Goal: Task Accomplishment & Management: Manage account settings

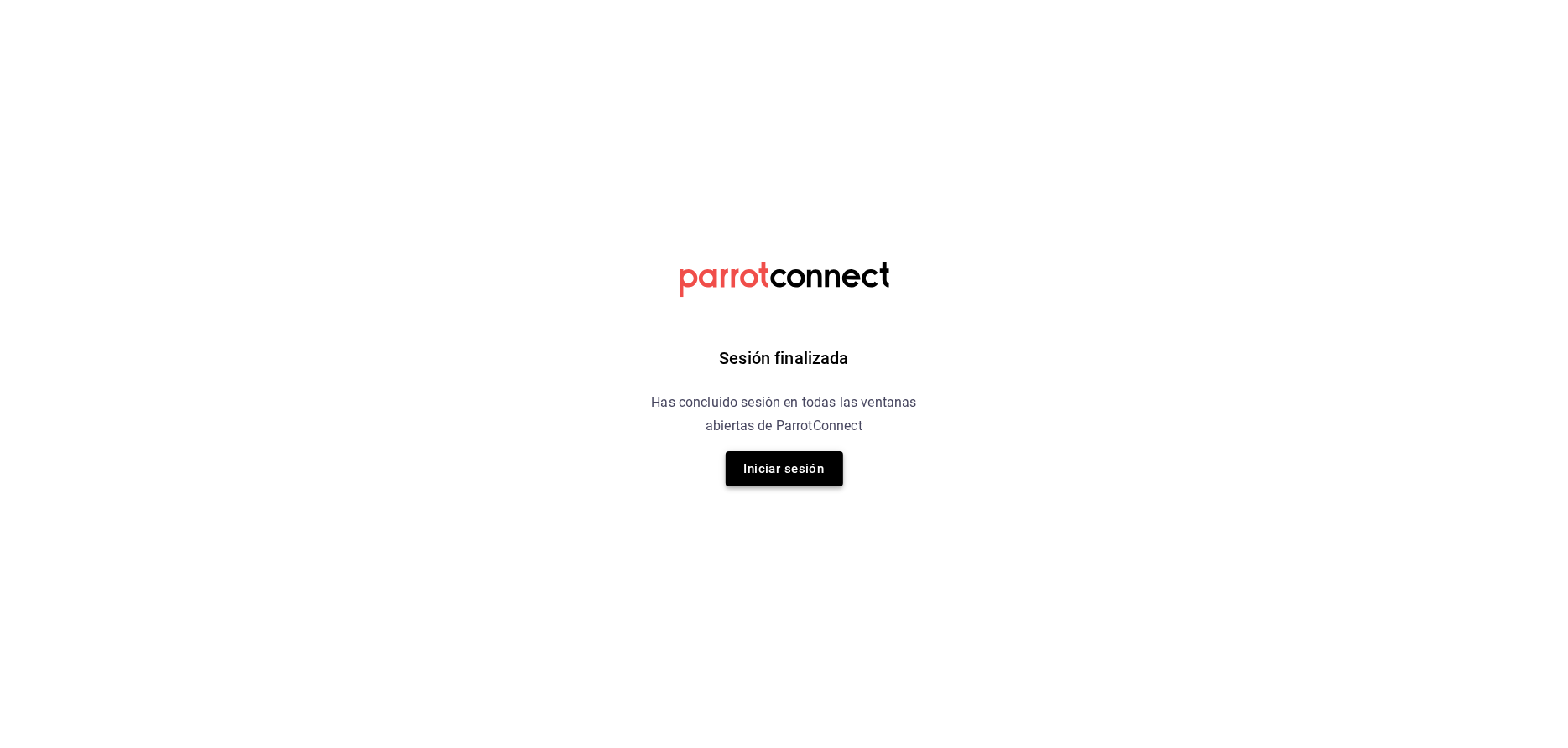
click at [788, 460] on button "Iniciar sesión" at bounding box center [785, 469] width 117 height 35
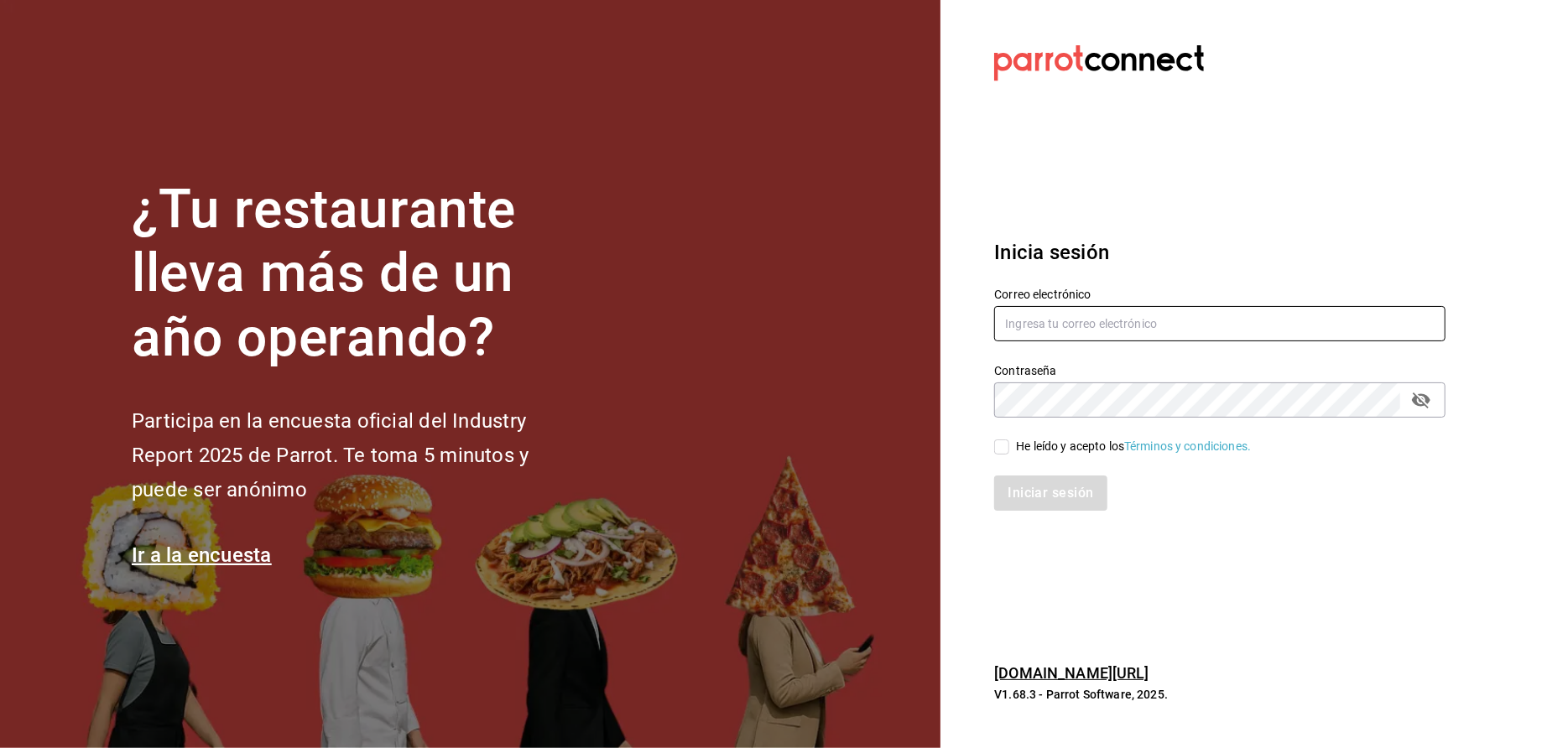
type input "[EMAIL_ADDRESS][DOMAIN_NAME]"
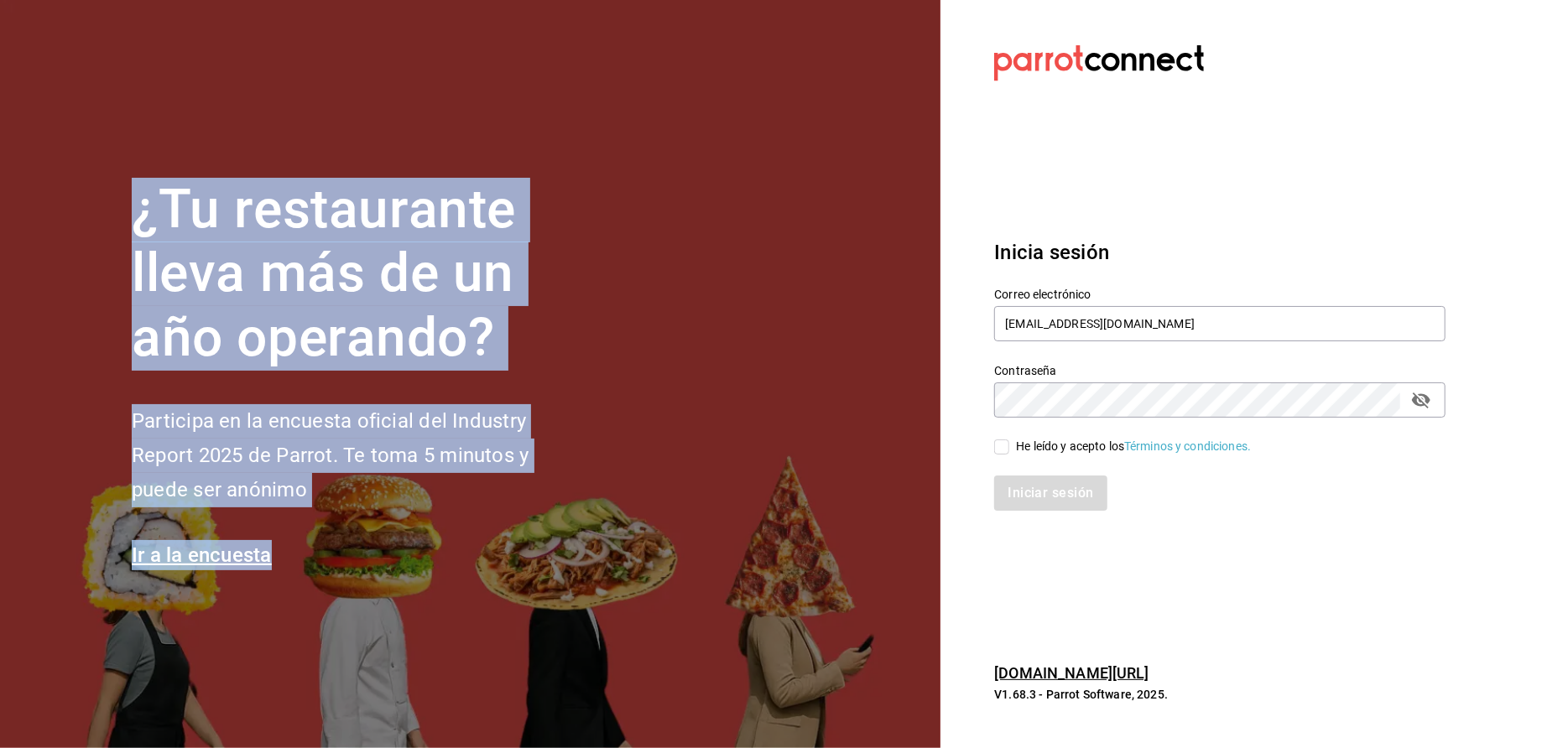
drag, startPoint x: 145, startPoint y: 209, endPoint x: 424, endPoint y: 571, distance: 457.0
click at [427, 572] on section "¿Tu restaurante lleva más de un año operando? Participa en la encuesta oficial …" at bounding box center [470, 374] width 941 height 748
click at [1004, 447] on input "He leído y acepto los Términos y condiciones." at bounding box center [1001, 447] width 15 height 15
checkbox input "true"
click at [1055, 505] on button "Iniciar sesión" at bounding box center [1051, 493] width 114 height 35
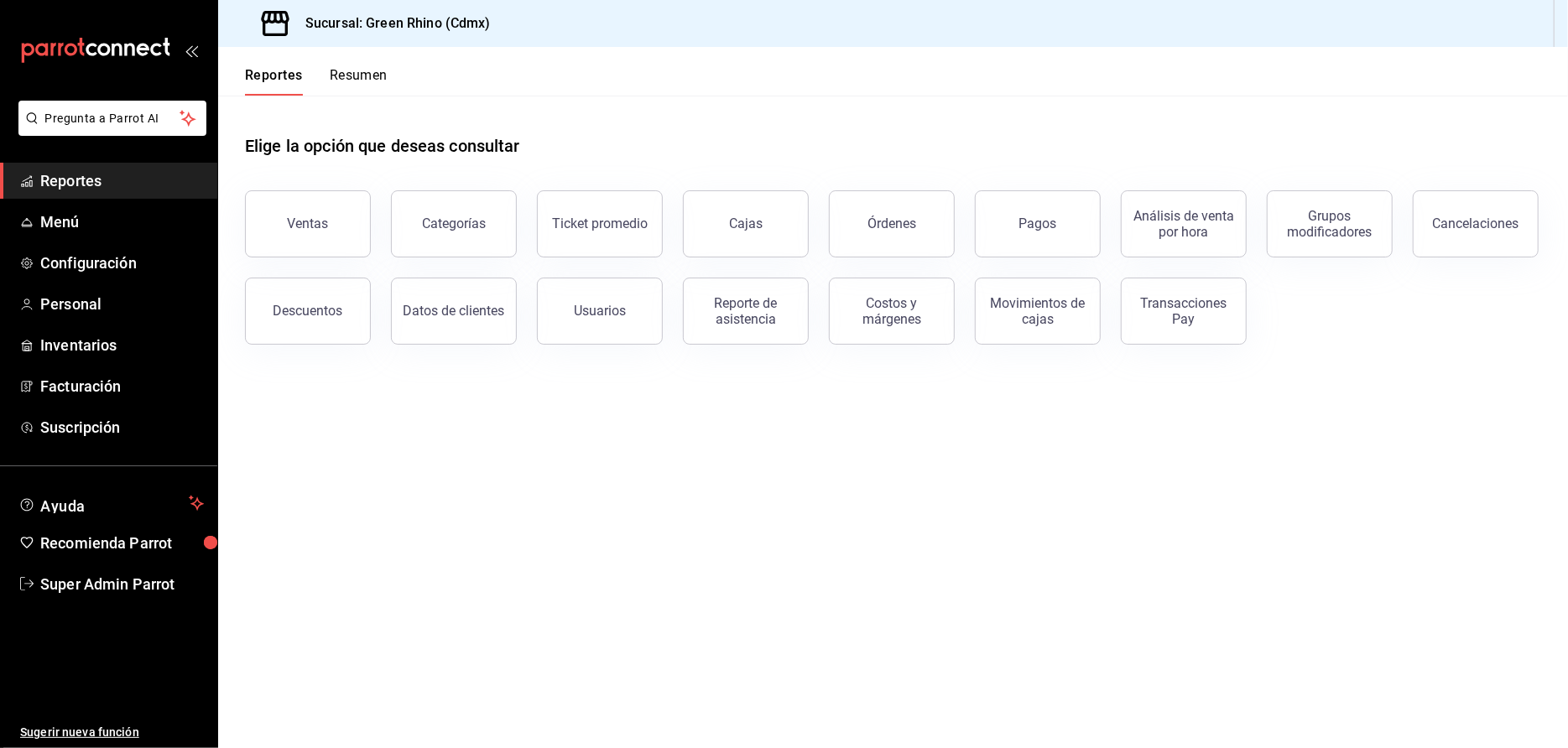
click at [93, 171] on span "Reportes" at bounding box center [122, 180] width 164 height 23
